Goal: Task Accomplishment & Management: Manage account settings

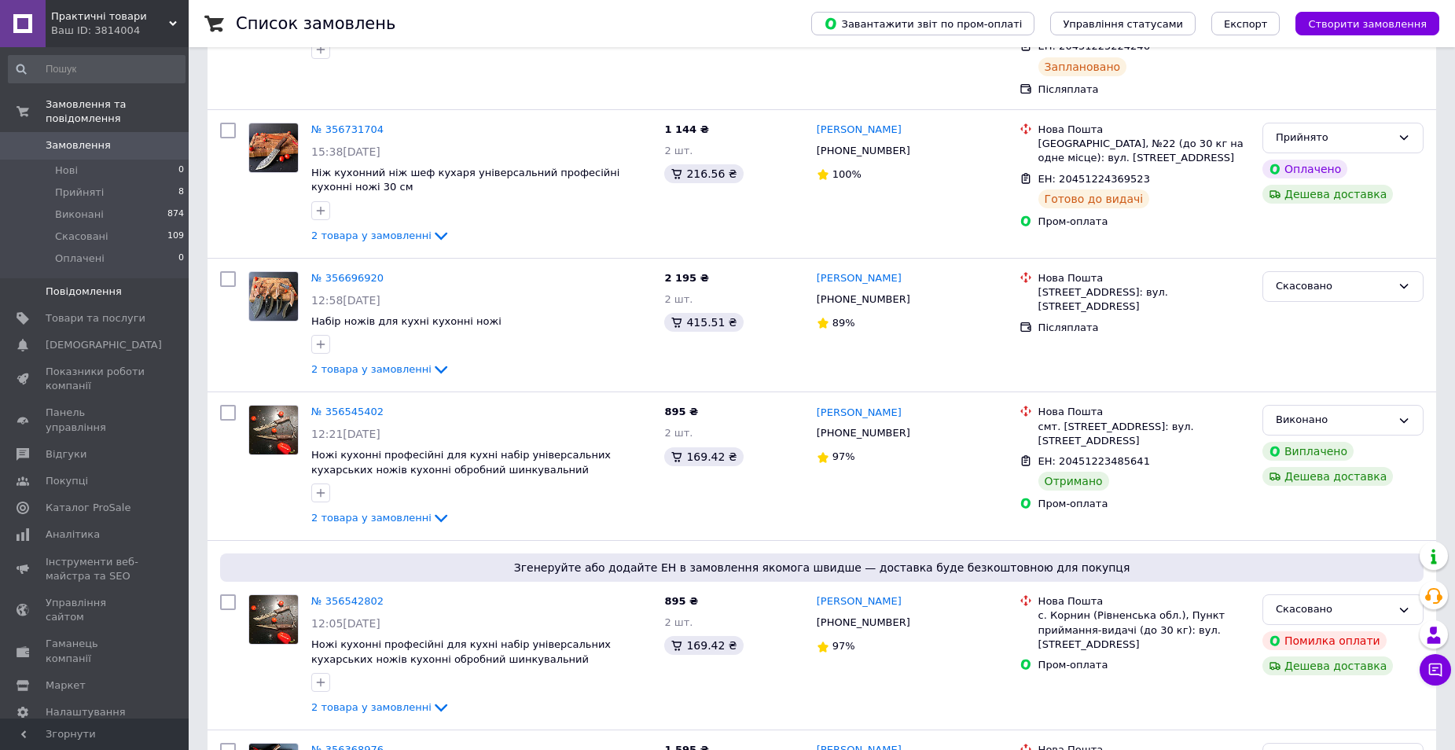
scroll to position [393, 0]
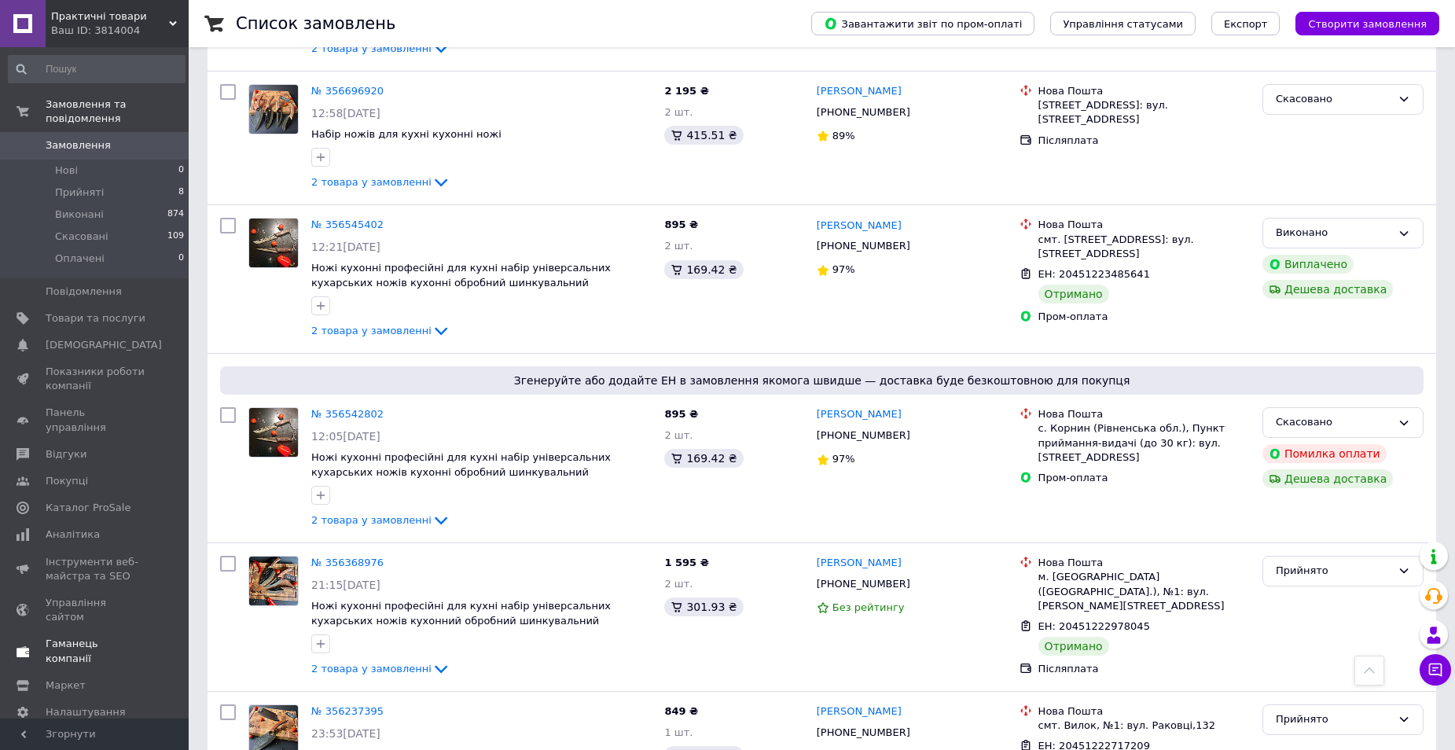
click at [85, 637] on span "Гаманець компанії" at bounding box center [96, 651] width 100 height 28
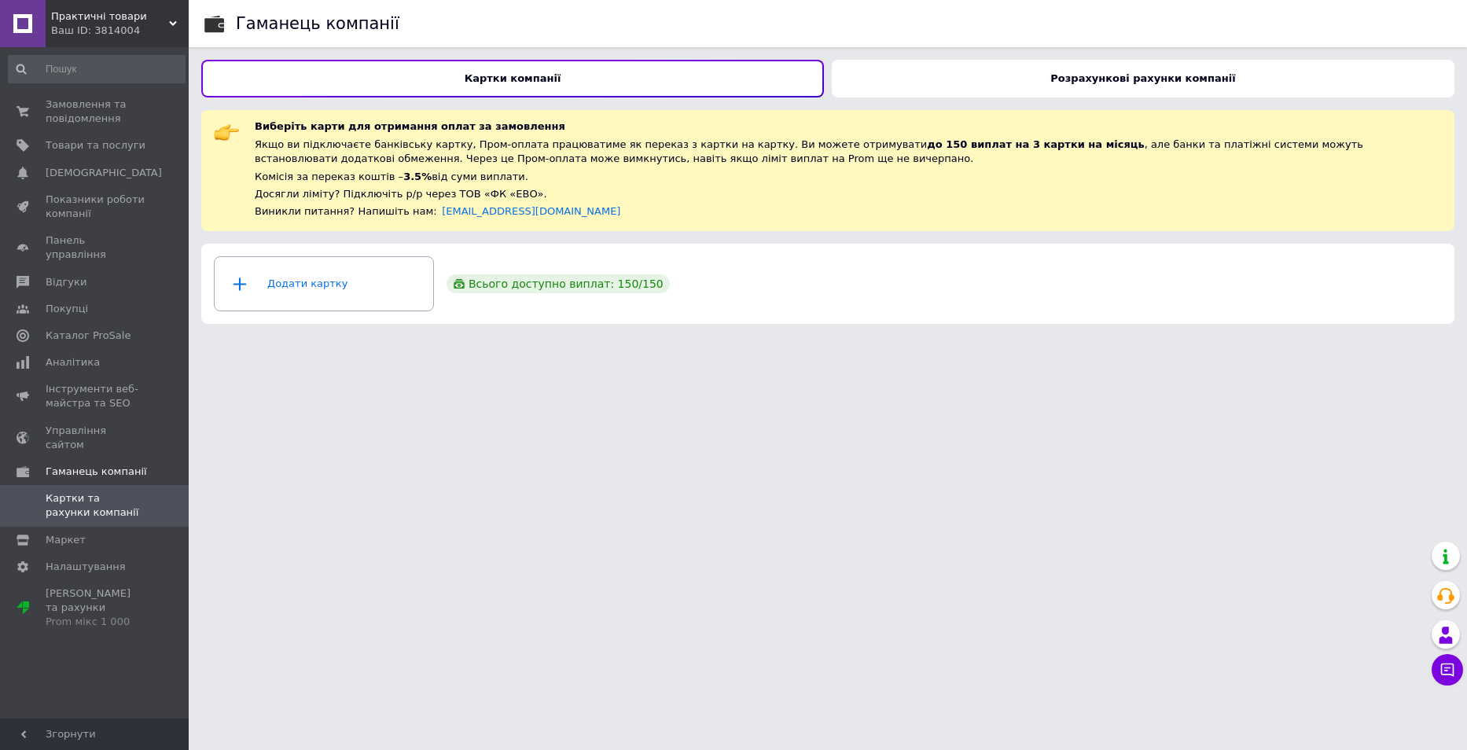
click at [1111, 79] on b "Розрахункові рахунки компанії" at bounding box center [1142, 78] width 185 height 12
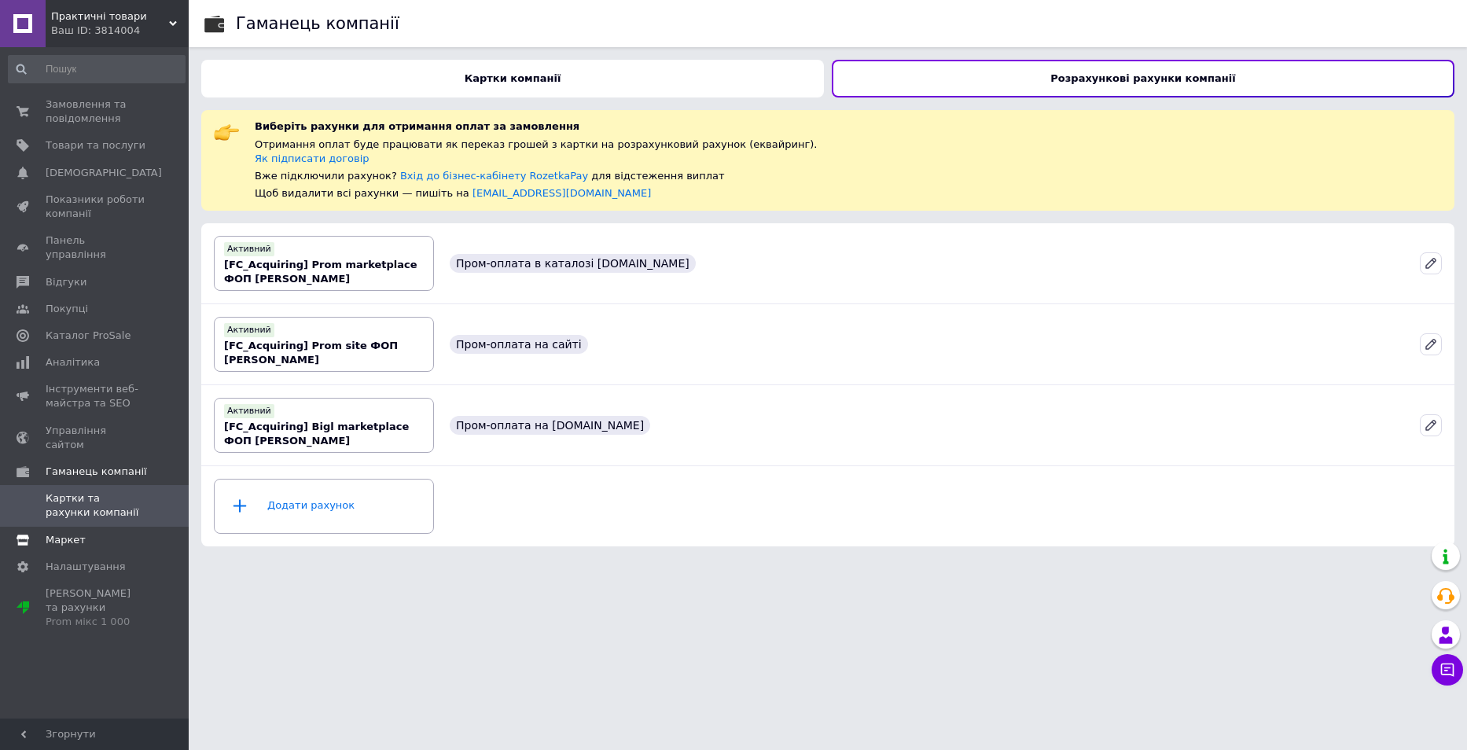
click at [66, 533] on span "Маркет" at bounding box center [66, 540] width 40 height 14
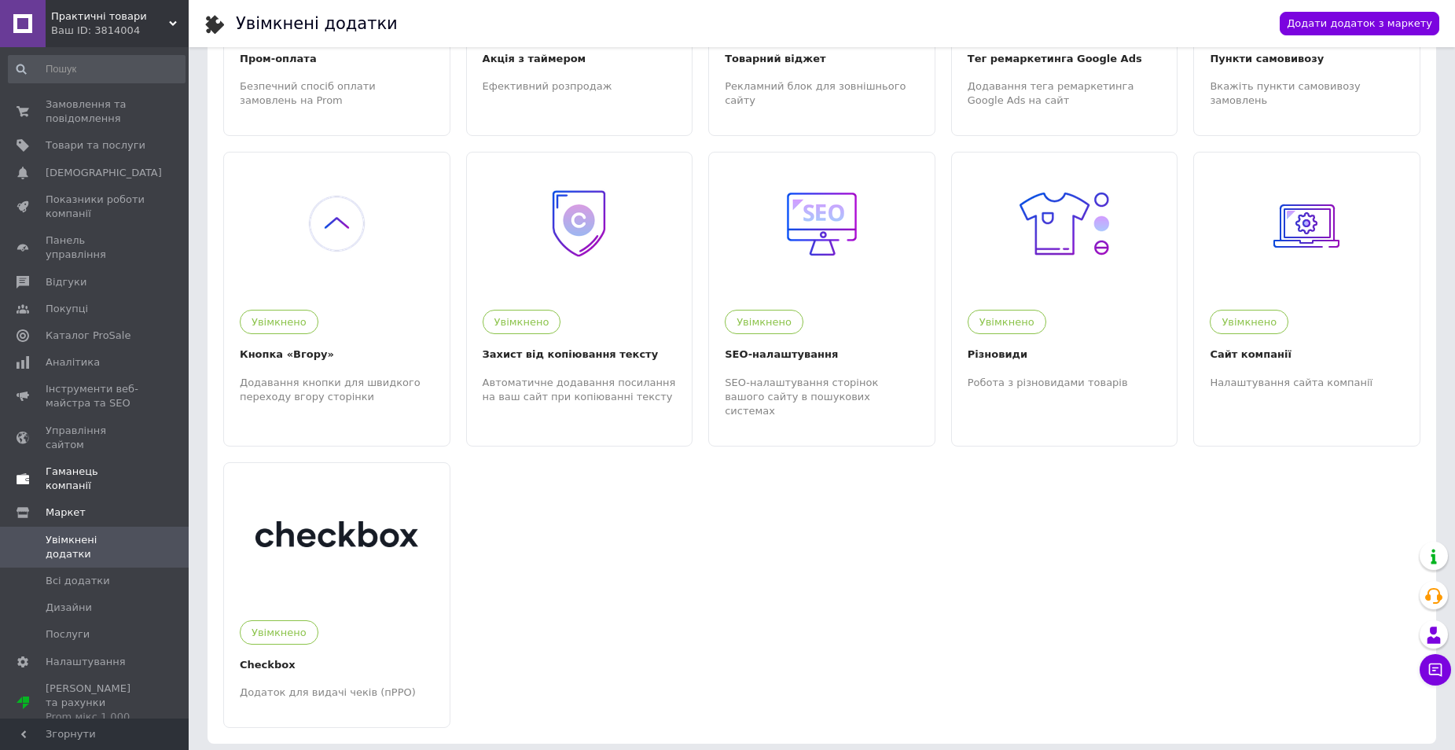
scroll to position [236, 0]
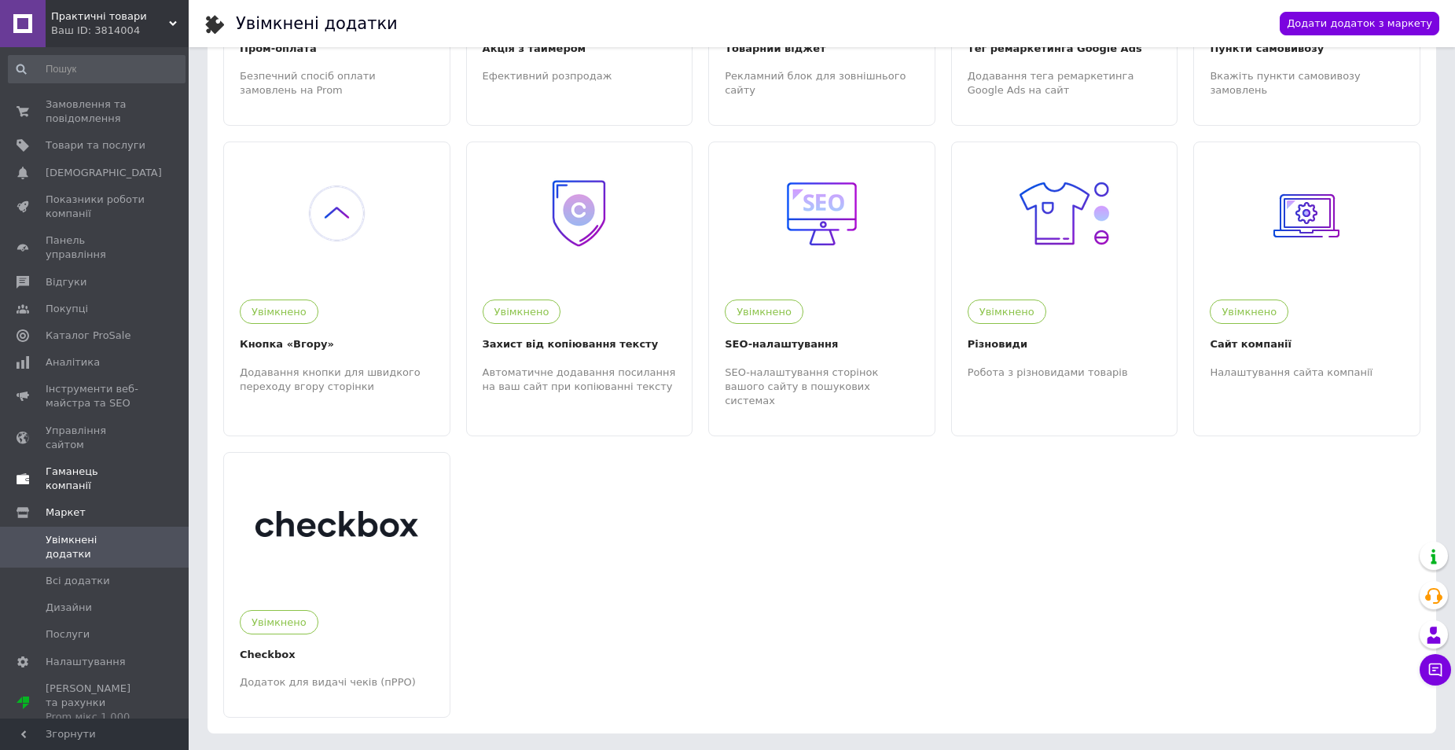
click at [95, 464] on span "Гаманець компанії" at bounding box center [96, 478] width 100 height 28
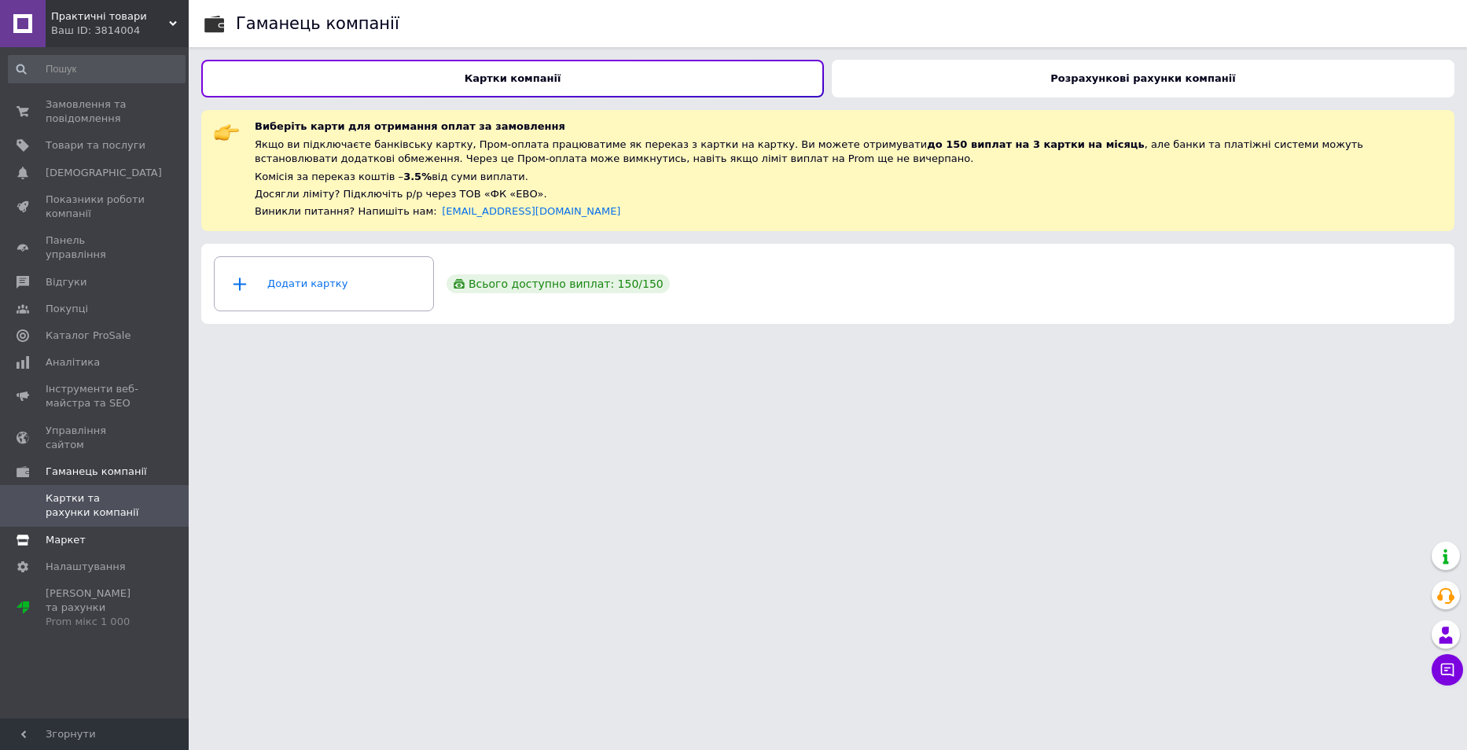
click at [70, 533] on span "Маркет" at bounding box center [66, 540] width 40 height 14
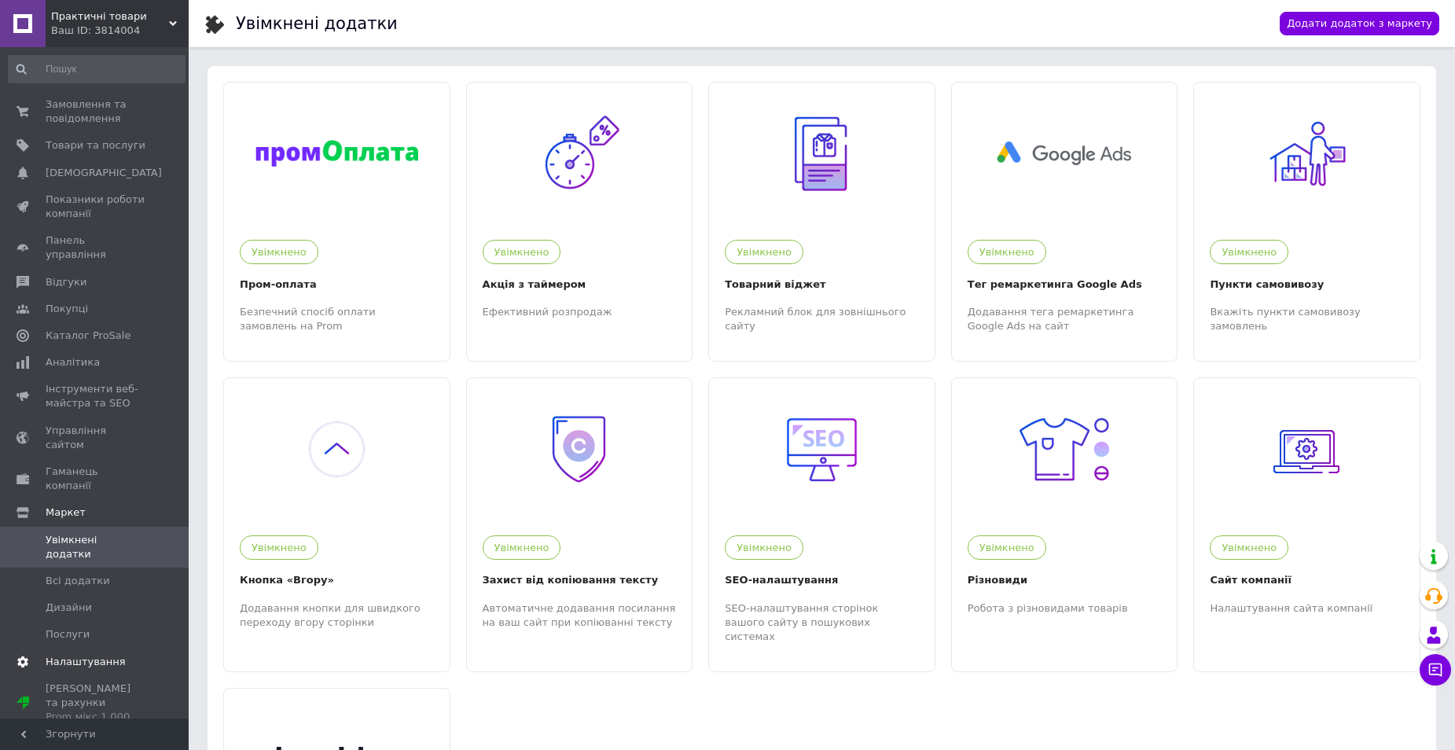
click at [64, 655] on span "Налаштування" at bounding box center [86, 662] width 80 height 14
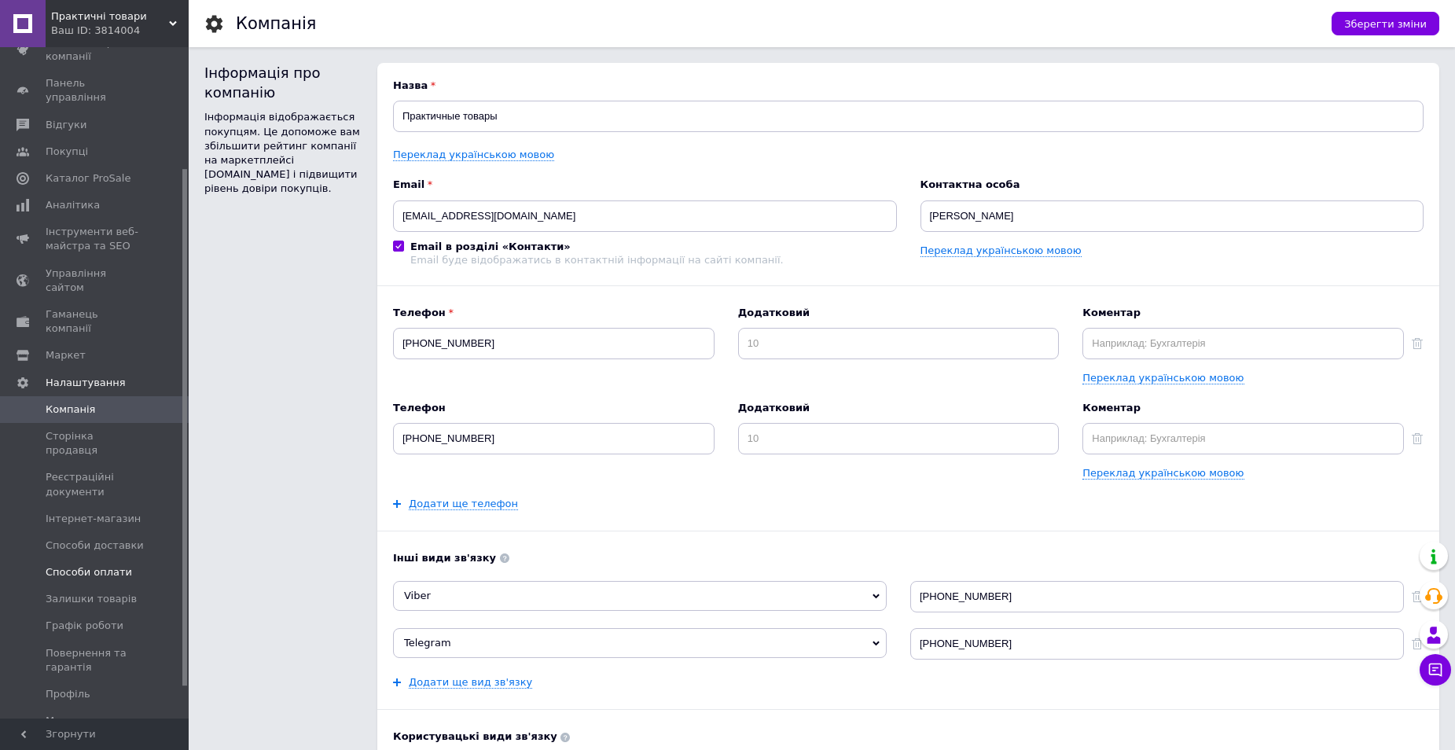
click at [101, 565] on span "Способи оплати" at bounding box center [89, 572] width 86 height 14
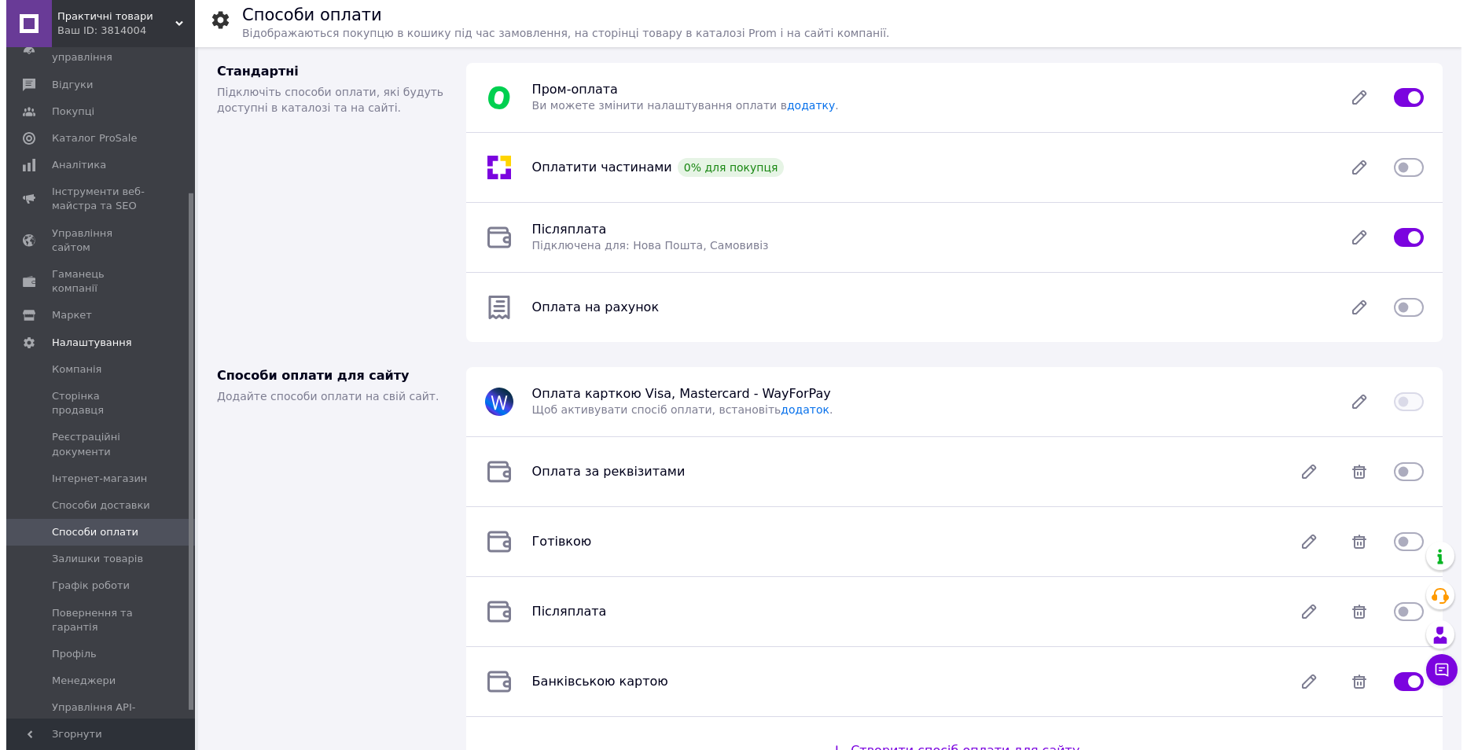
scroll to position [198, 0]
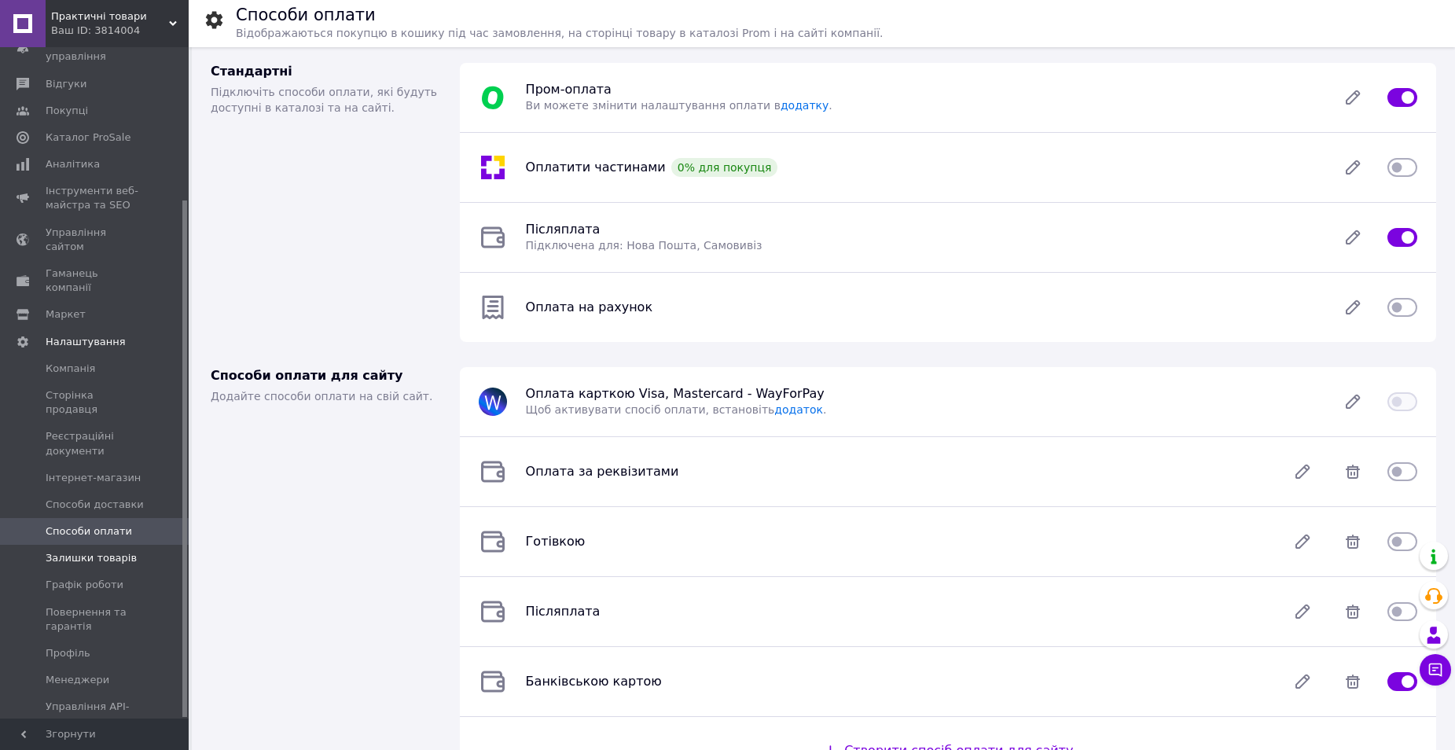
click at [71, 551] on span "Залишки товарів" at bounding box center [91, 558] width 91 height 14
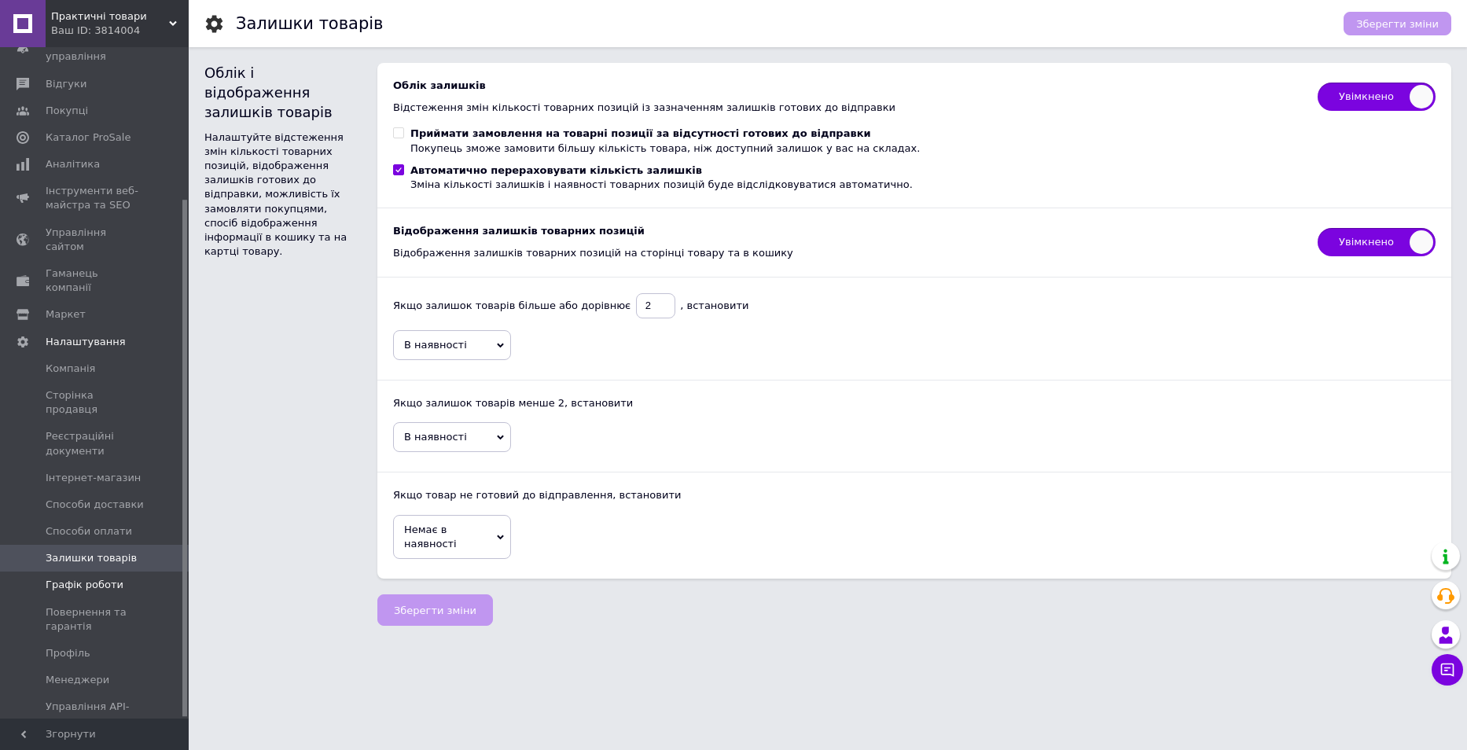
scroll to position [41, 0]
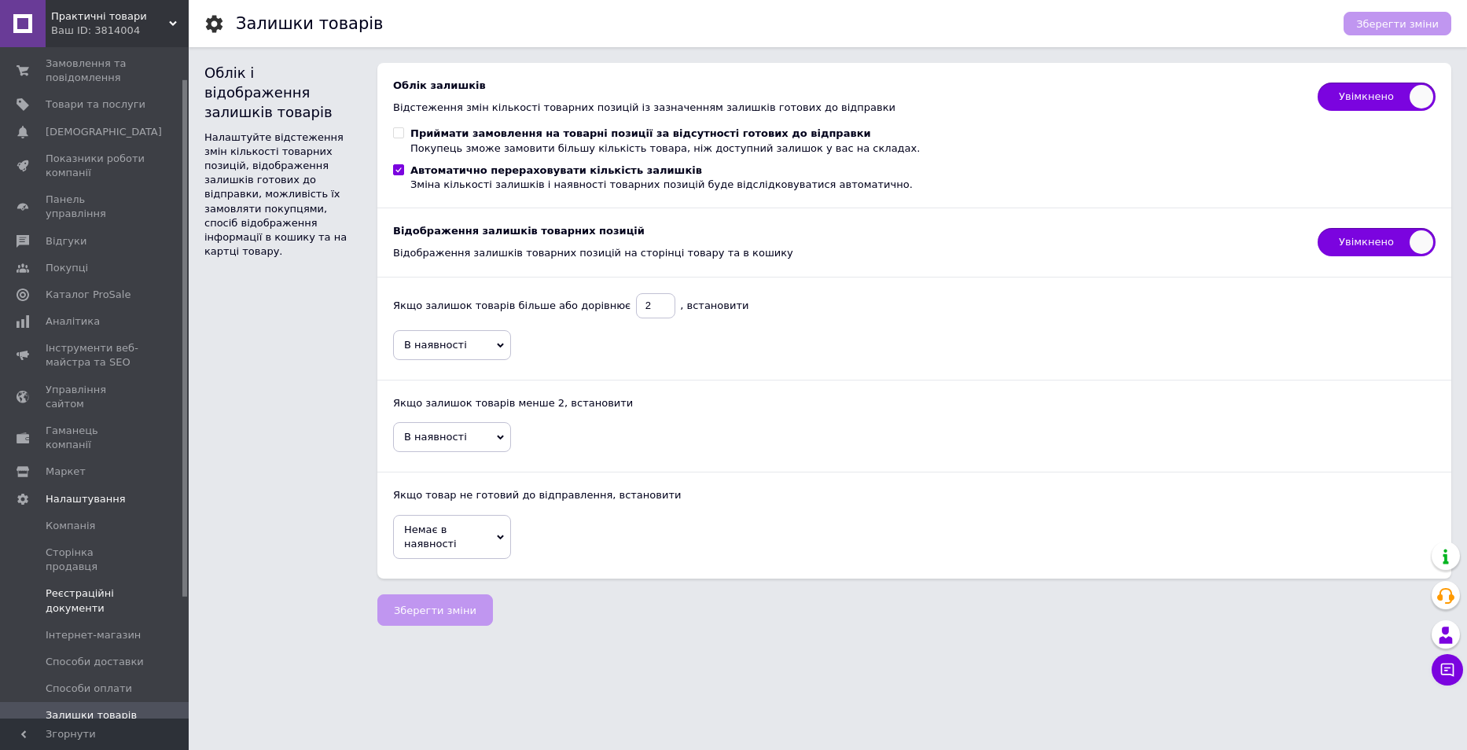
click at [65, 586] on span "Реєстраційні документи" at bounding box center [96, 600] width 100 height 28
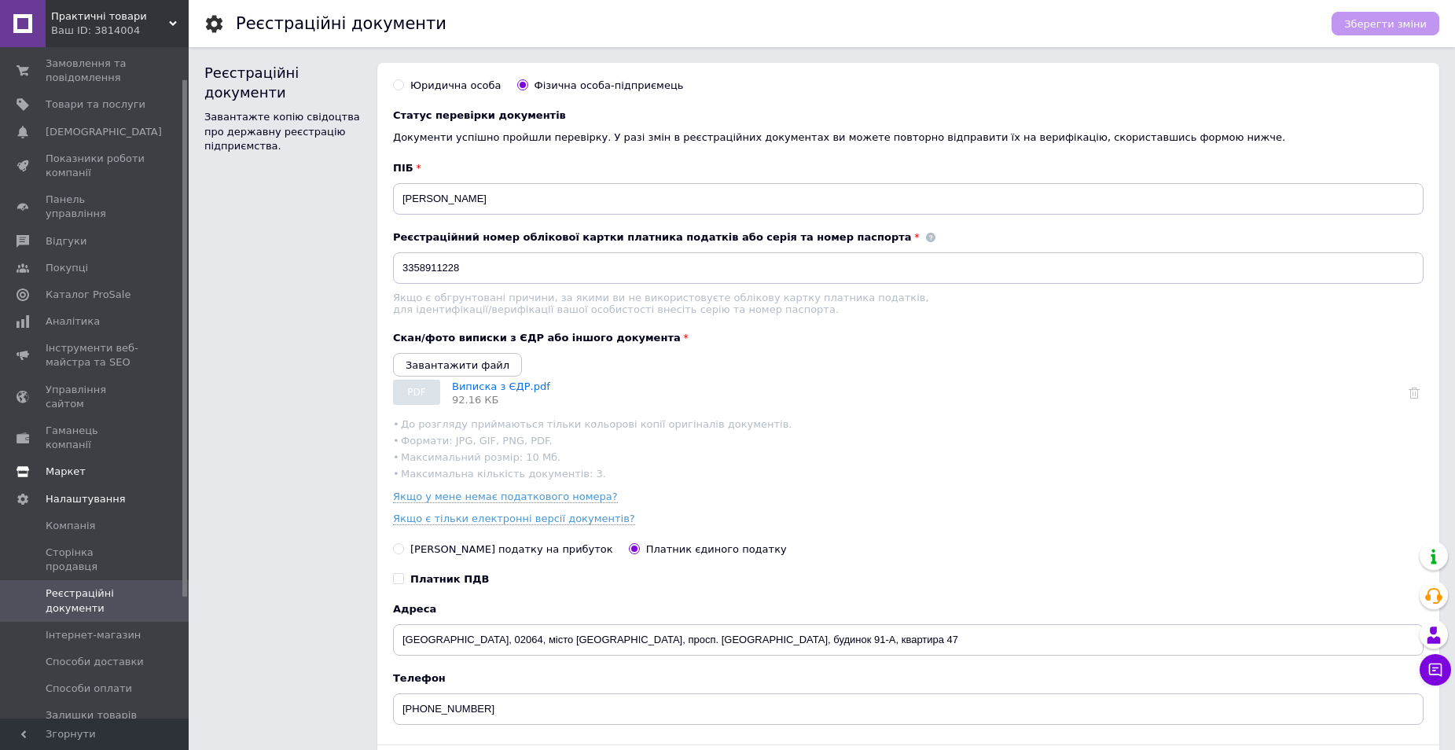
click at [58, 464] on span "Маркет" at bounding box center [66, 471] width 40 height 14
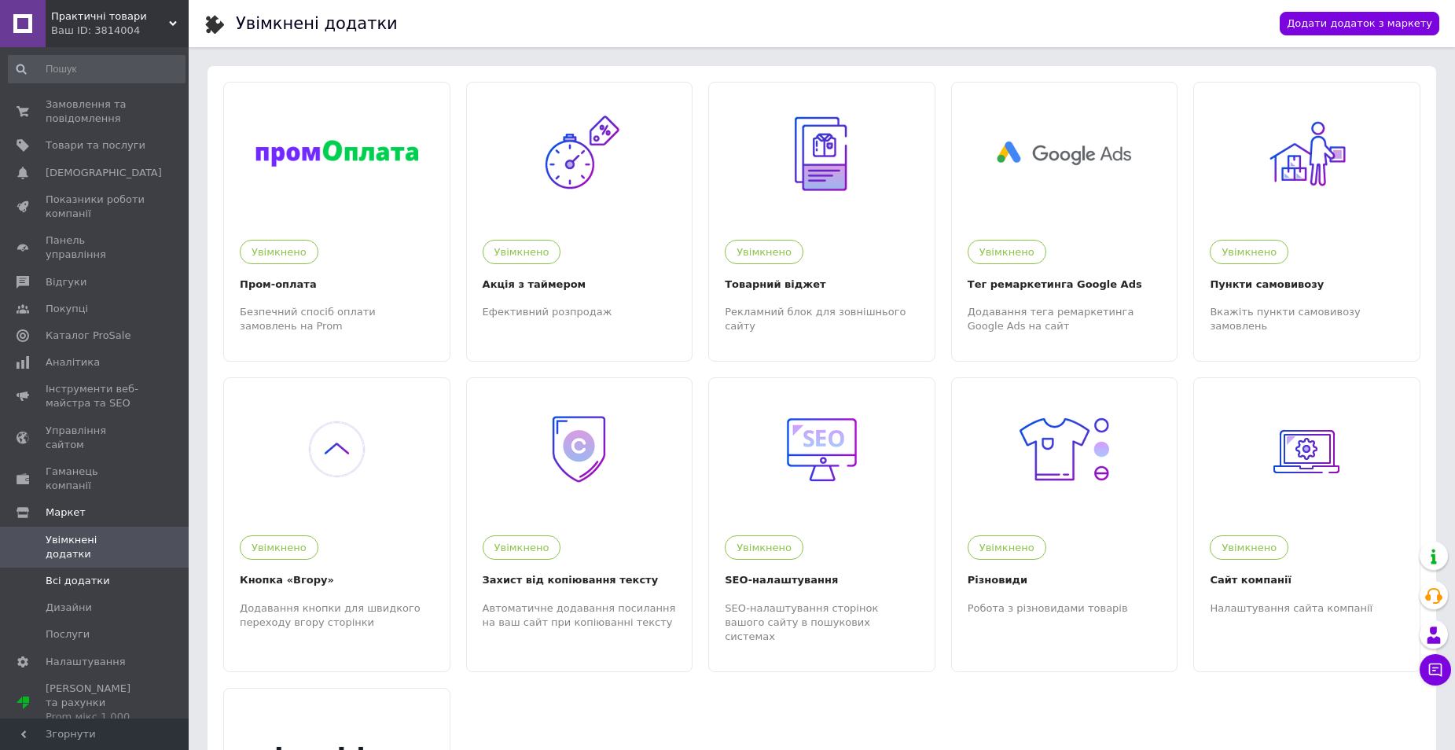
click at [57, 574] on span "Всі додатки" at bounding box center [78, 581] width 64 height 14
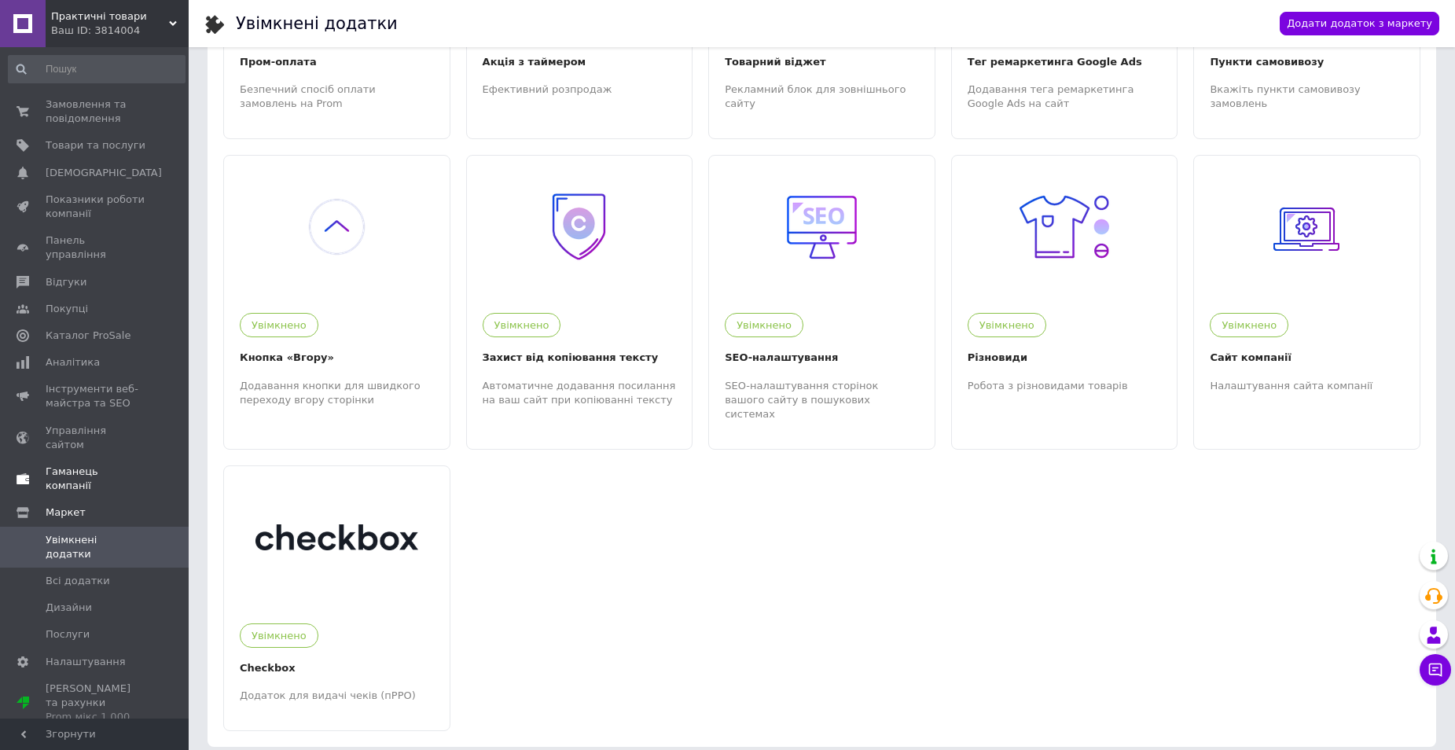
scroll to position [259, 0]
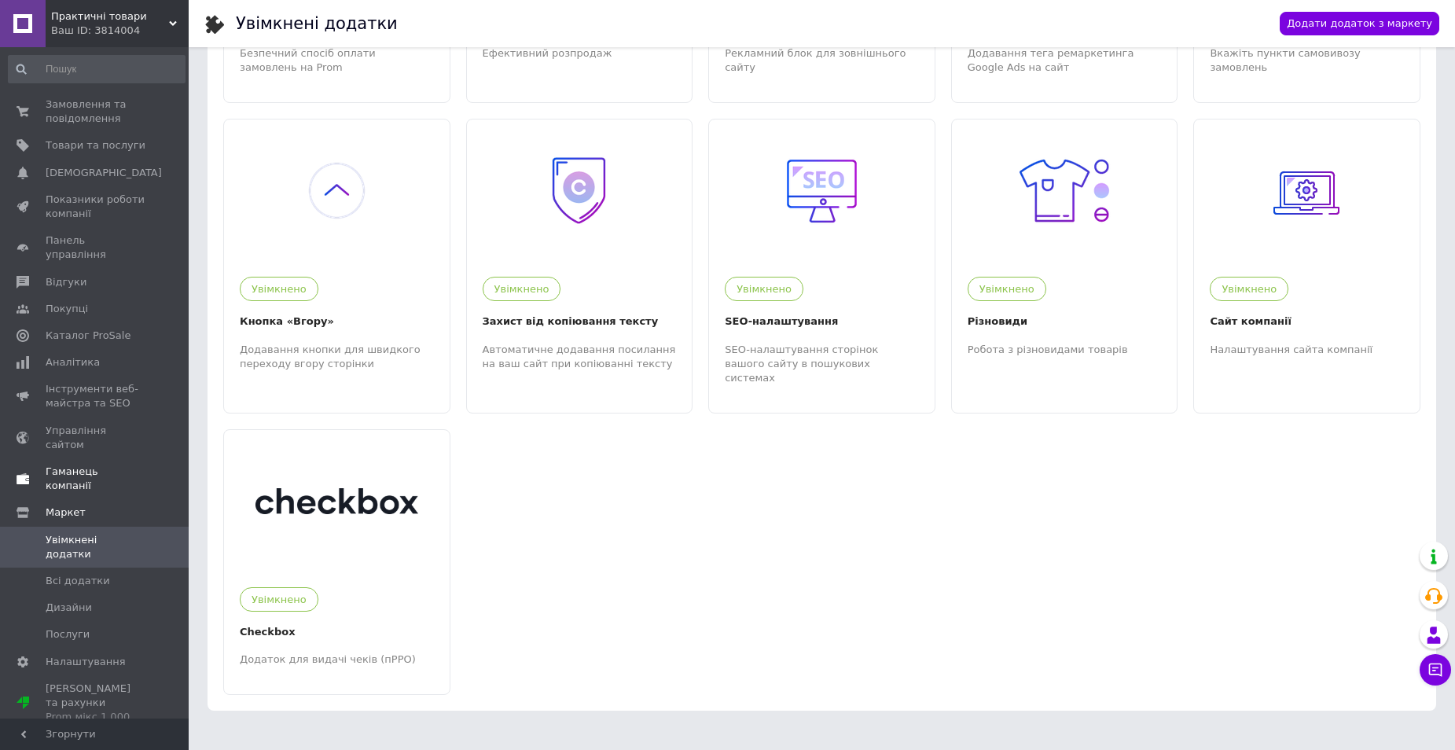
click at [91, 464] on span "Гаманець компанії" at bounding box center [96, 478] width 100 height 28
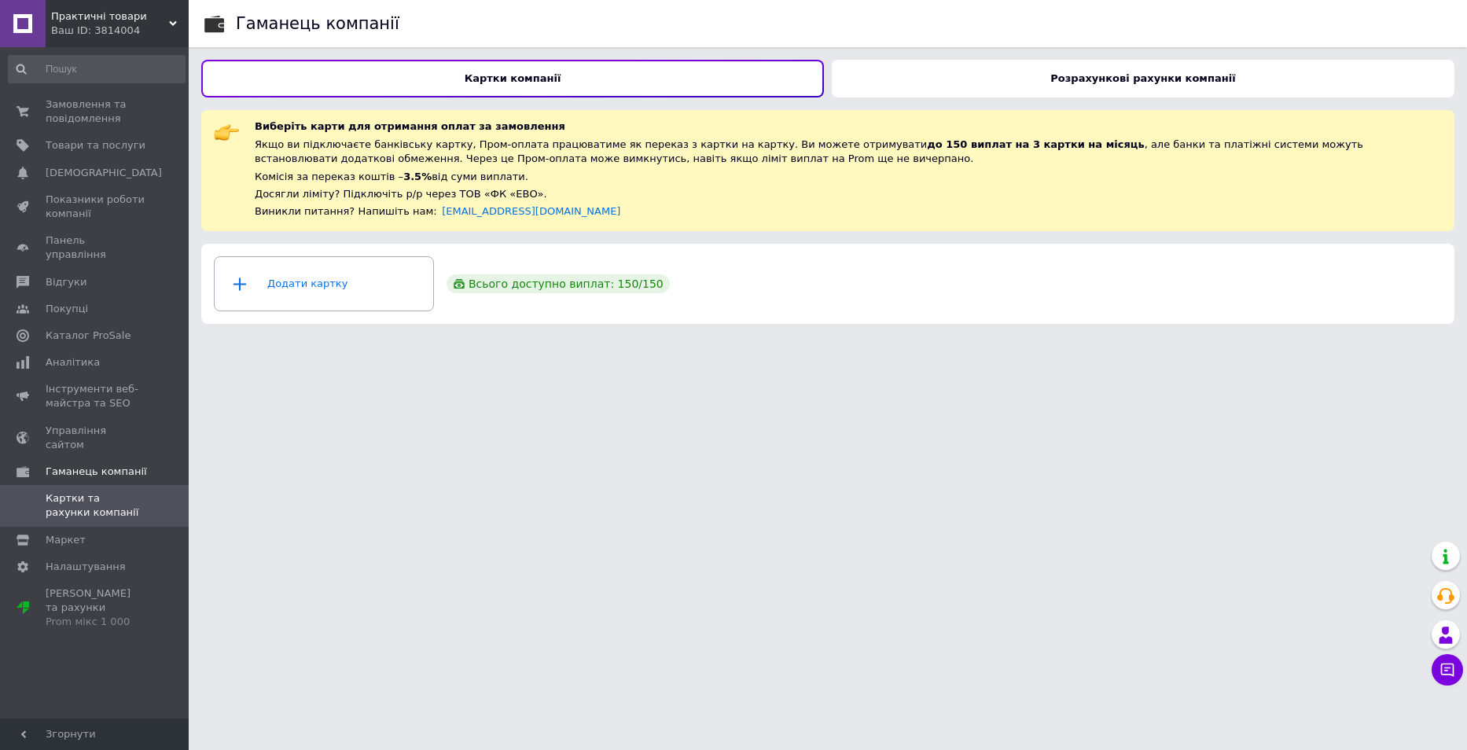
click at [67, 491] on span "Картки та рахунки компанії" at bounding box center [96, 505] width 100 height 28
click at [1034, 84] on div "Розрахункові рахунки компанії" at bounding box center [1143, 79] width 622 height 38
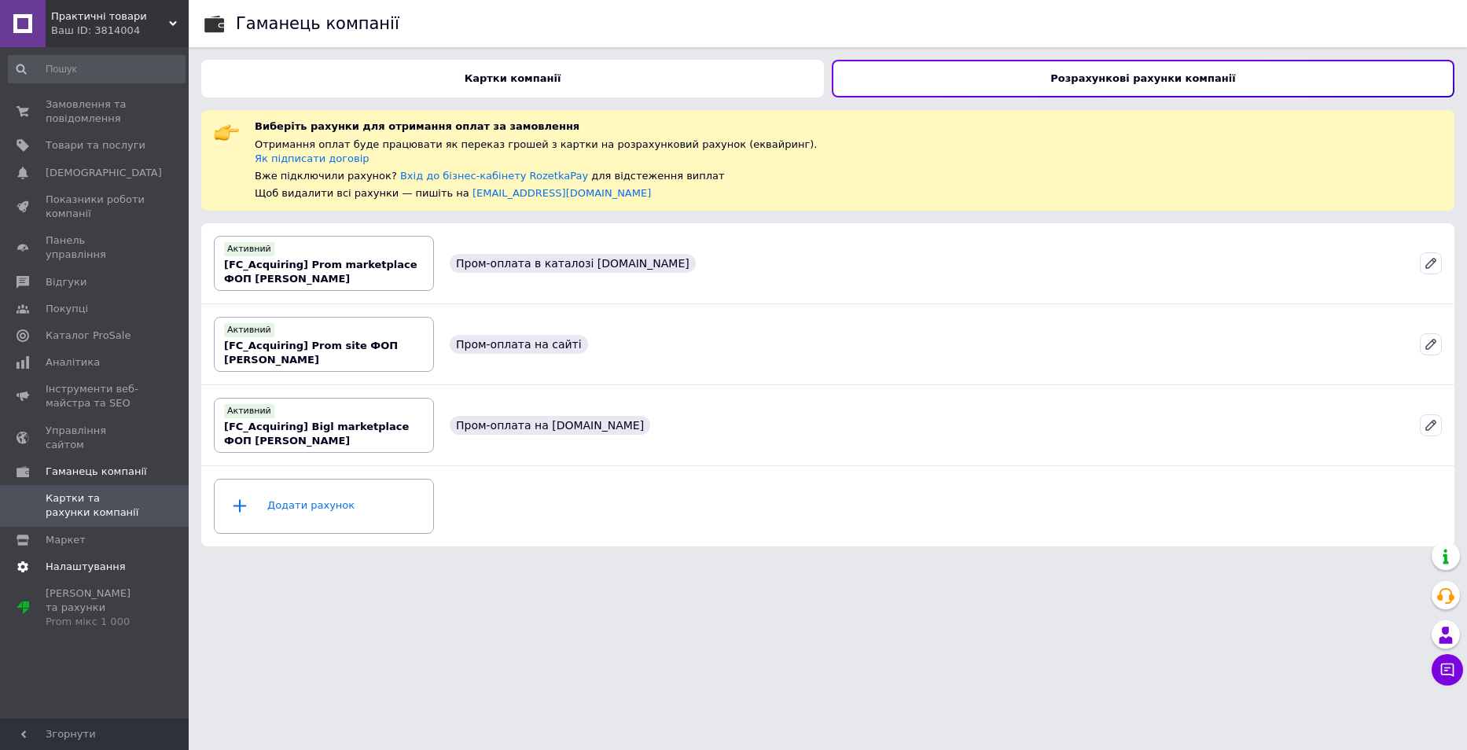
click at [60, 560] on span "Налаштування" at bounding box center [86, 567] width 80 height 14
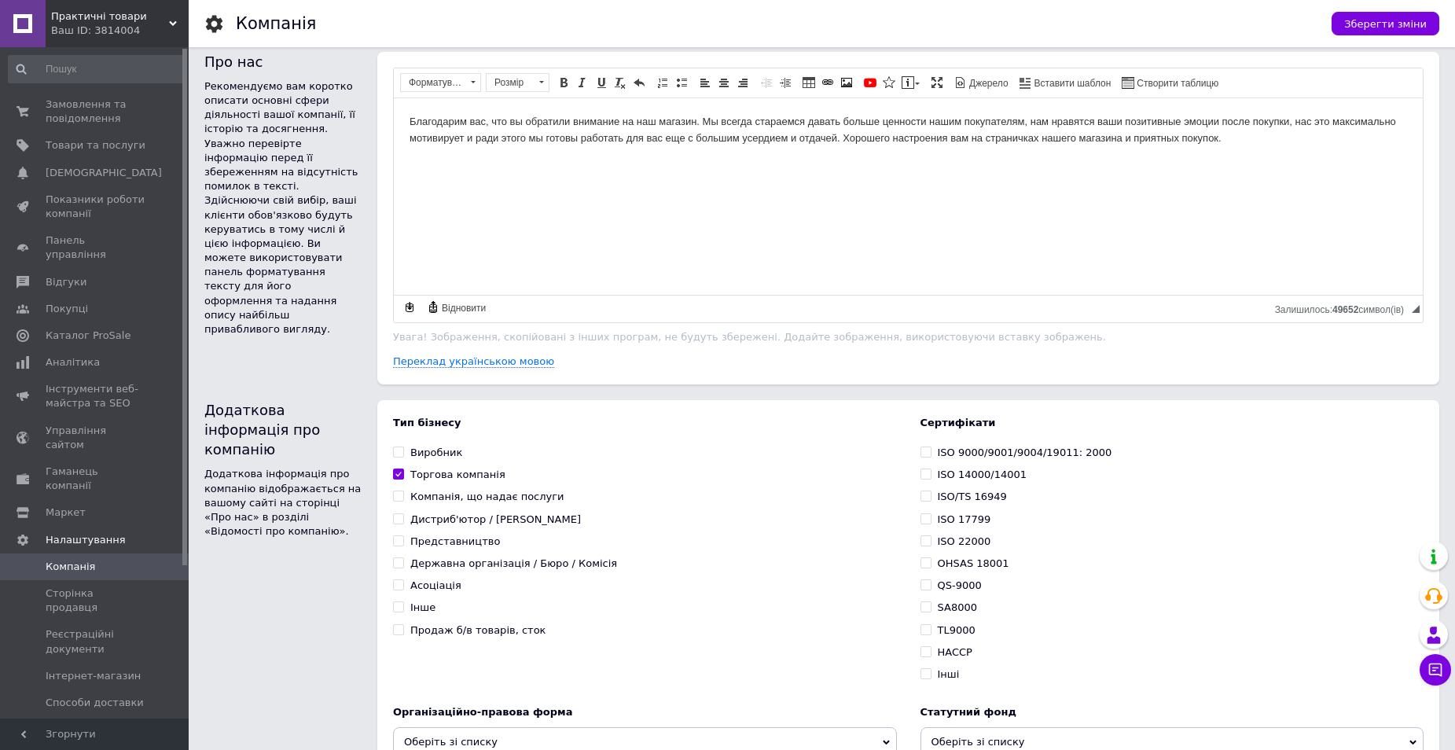
click at [275, 335] on div "Про нас Рекомендуємо вам коротко описати основні сфери діяльності вашої компані…" at bounding box center [282, 218] width 157 height 332
click at [52, 115] on span "Замовлення та повідомлення" at bounding box center [96, 111] width 100 height 28
